Goal: Task Accomplishment & Management: Complete application form

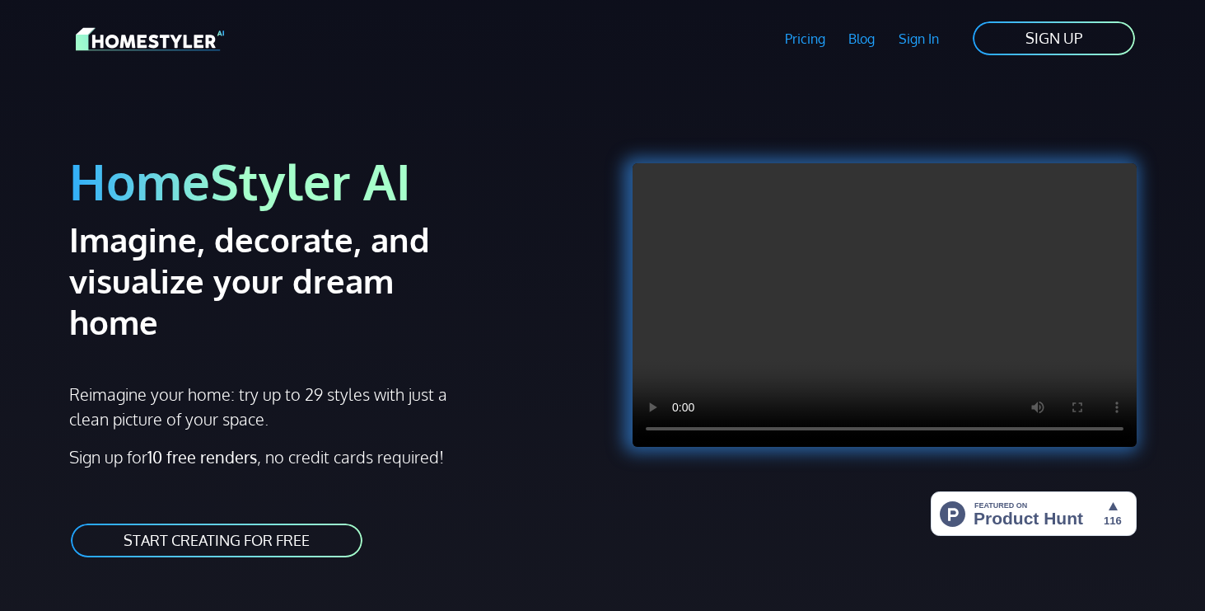
click at [237, 522] on link "START CREATING FOR FREE" at bounding box center [216, 540] width 295 height 37
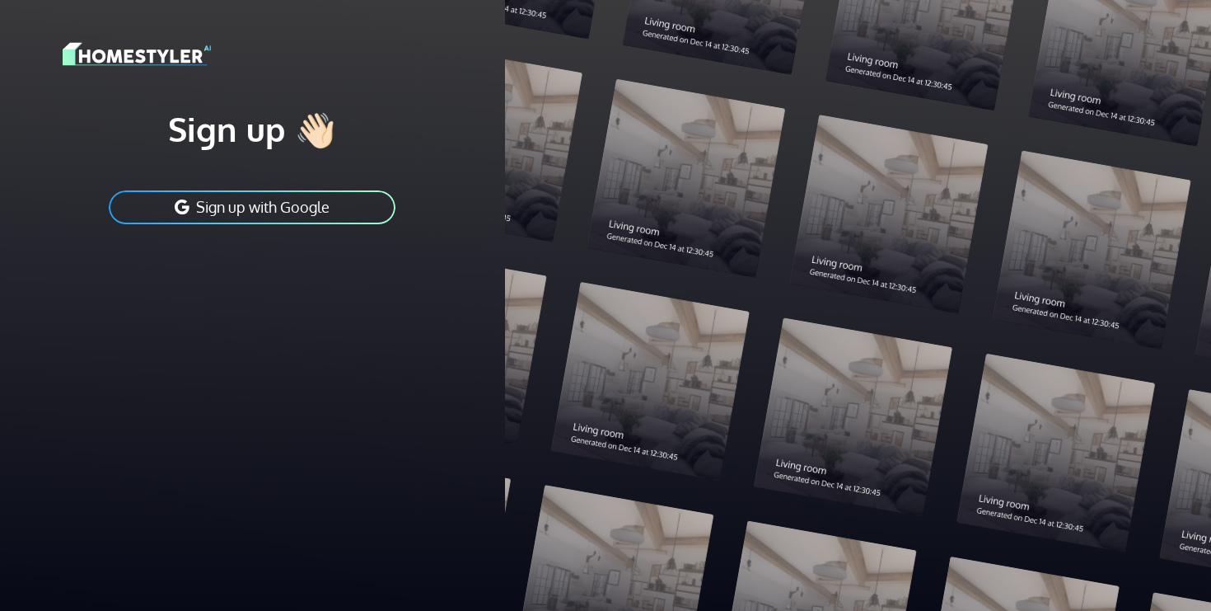
click at [262, 218] on button "Sign up with Google" at bounding box center [252, 207] width 290 height 37
click at [264, 217] on button "Sign up with Google" at bounding box center [252, 207] width 290 height 37
